Goal: Information Seeking & Learning: Find specific fact

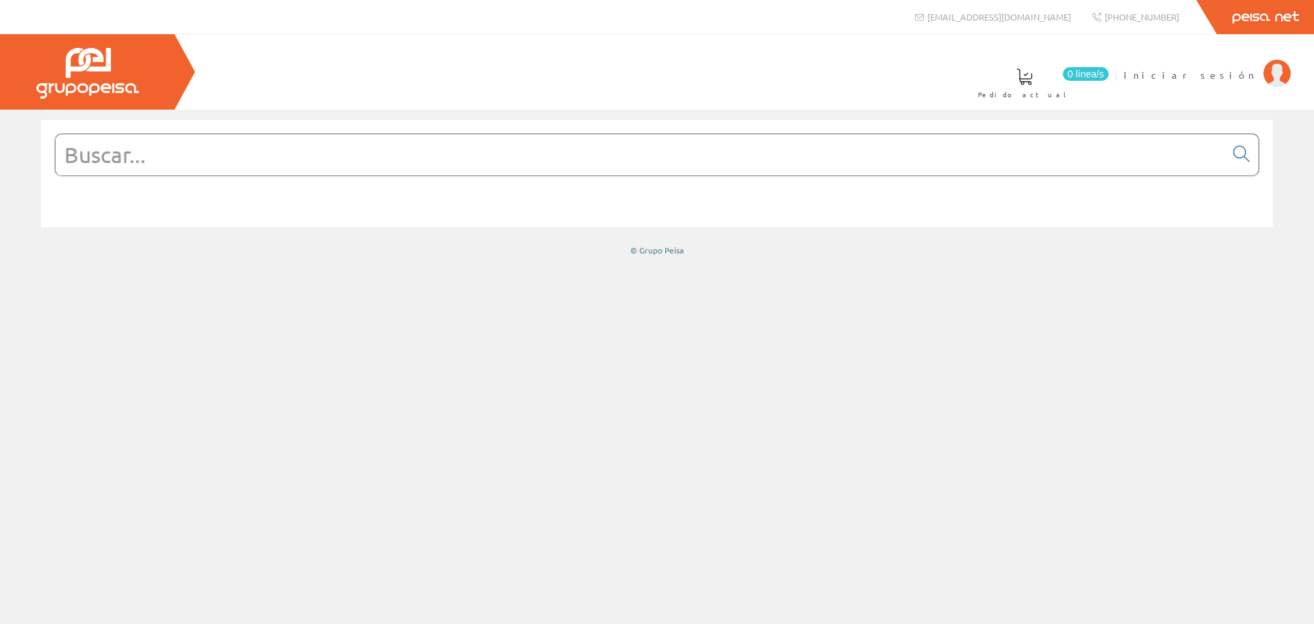
click at [713, 156] on input "text" at bounding box center [640, 154] width 1170 height 41
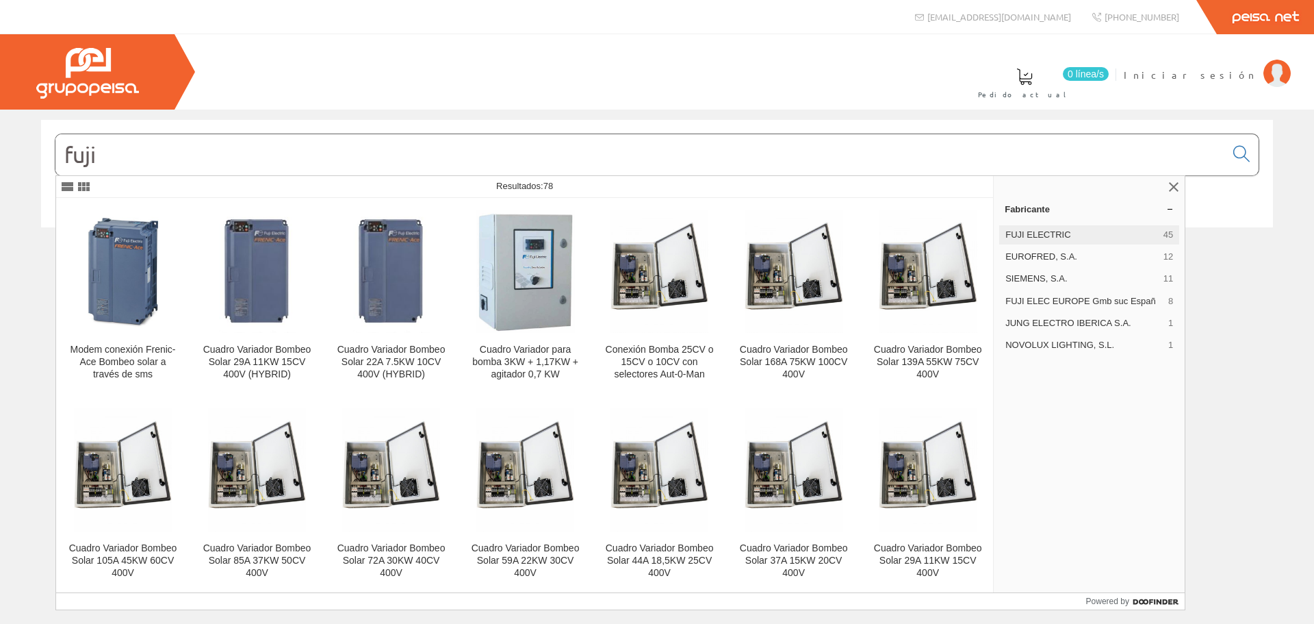
type input "fuji"
click at [1138, 234] on span "FUJI ELECTRIC" at bounding box center [1082, 235] width 153 height 12
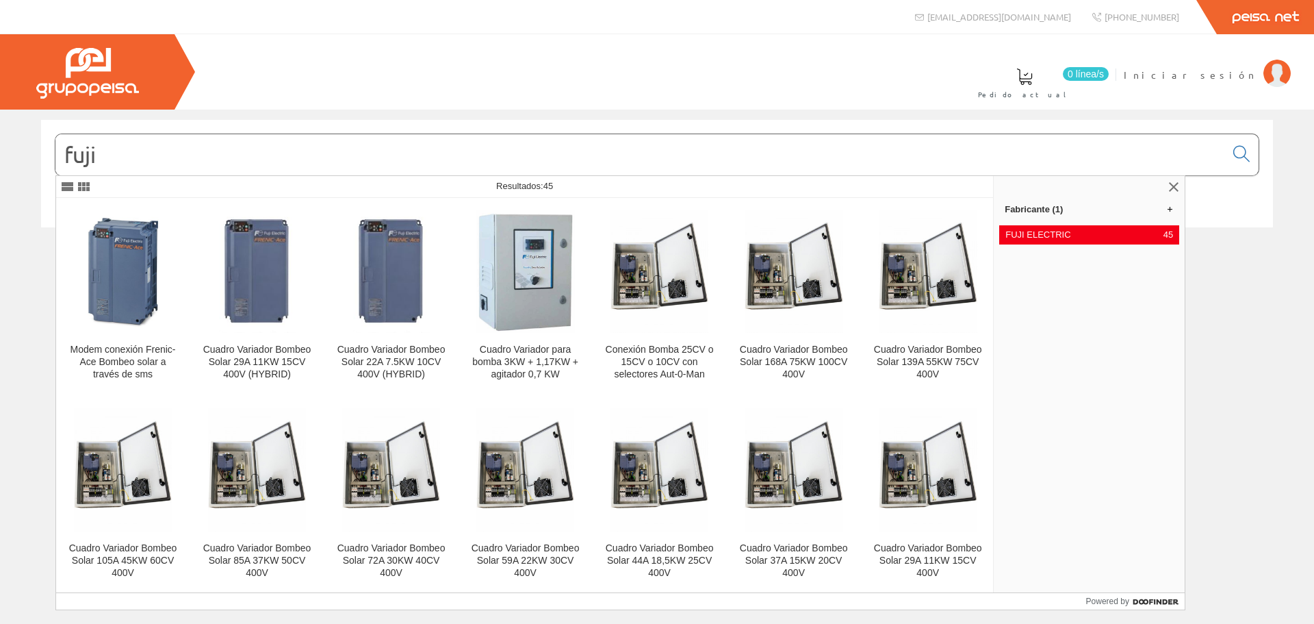
click at [1138, 234] on span "FUJI ELECTRIC" at bounding box center [1082, 235] width 153 height 12
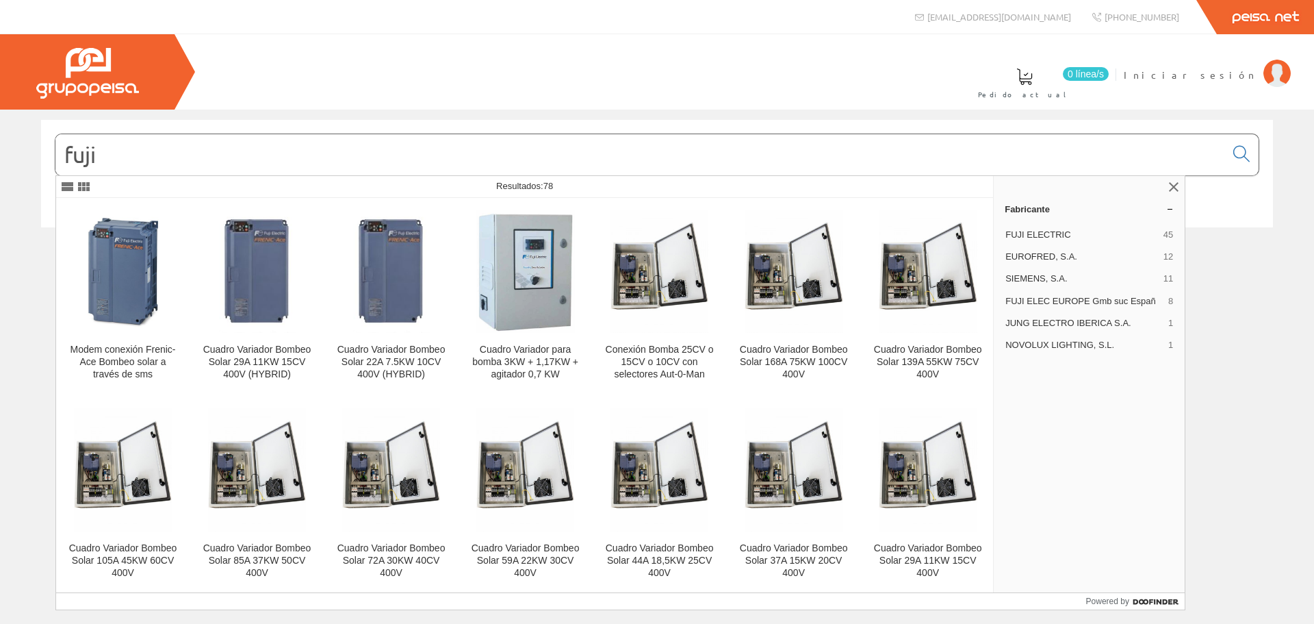
click at [1138, 234] on span "FUJI ELECTRIC" at bounding box center [1082, 235] width 153 height 12
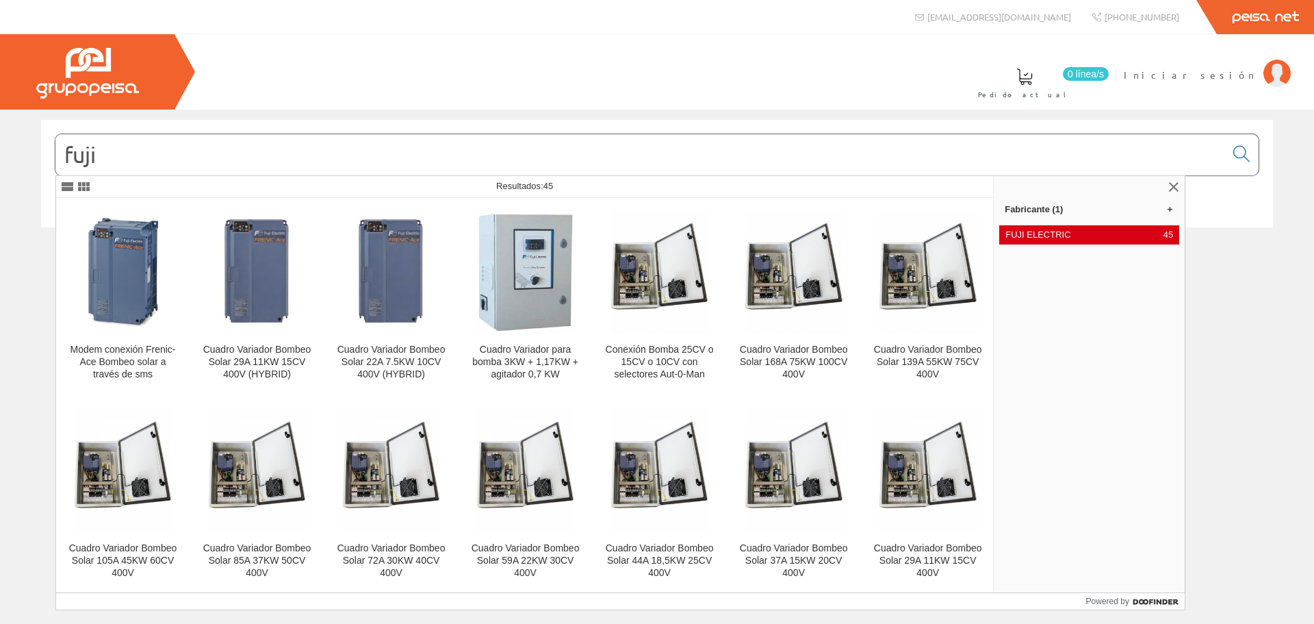
click at [1045, 243] on div "FUJI ELECTRIC 45" at bounding box center [1089, 234] width 180 height 19
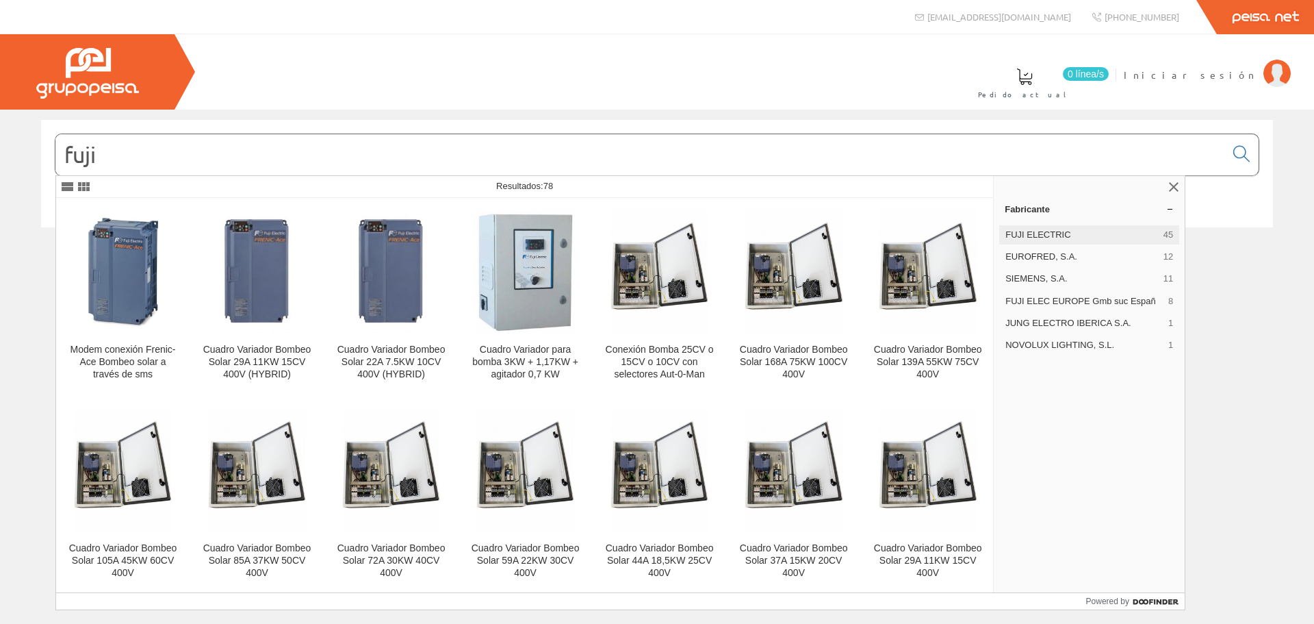
click at [1036, 233] on span "FUJI ELECTRIC" at bounding box center [1082, 235] width 153 height 12
